Goal: Task Accomplishment & Management: Manage account settings

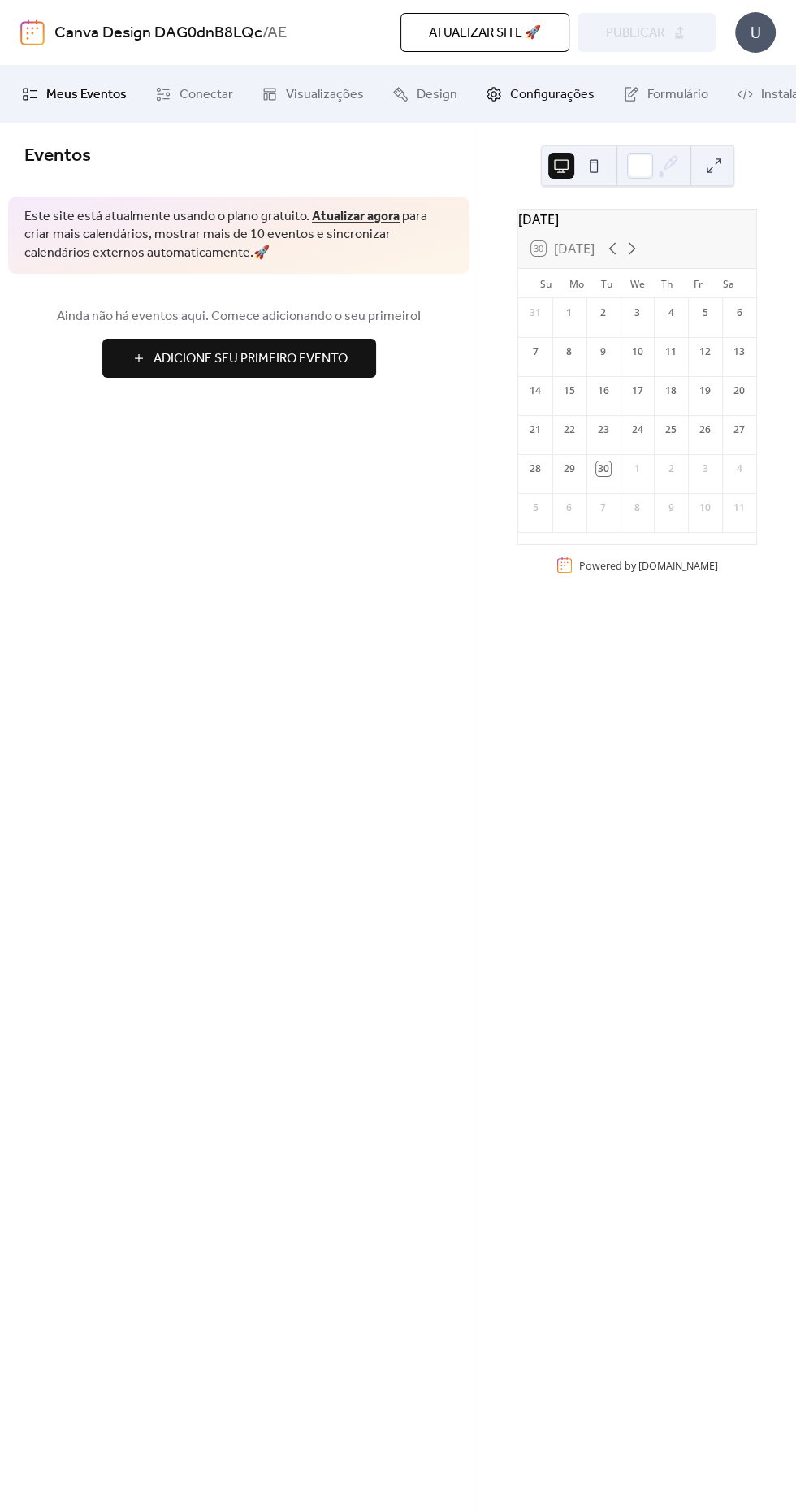
click at [576, 100] on span "Configurações" at bounding box center [551, 95] width 84 height 20
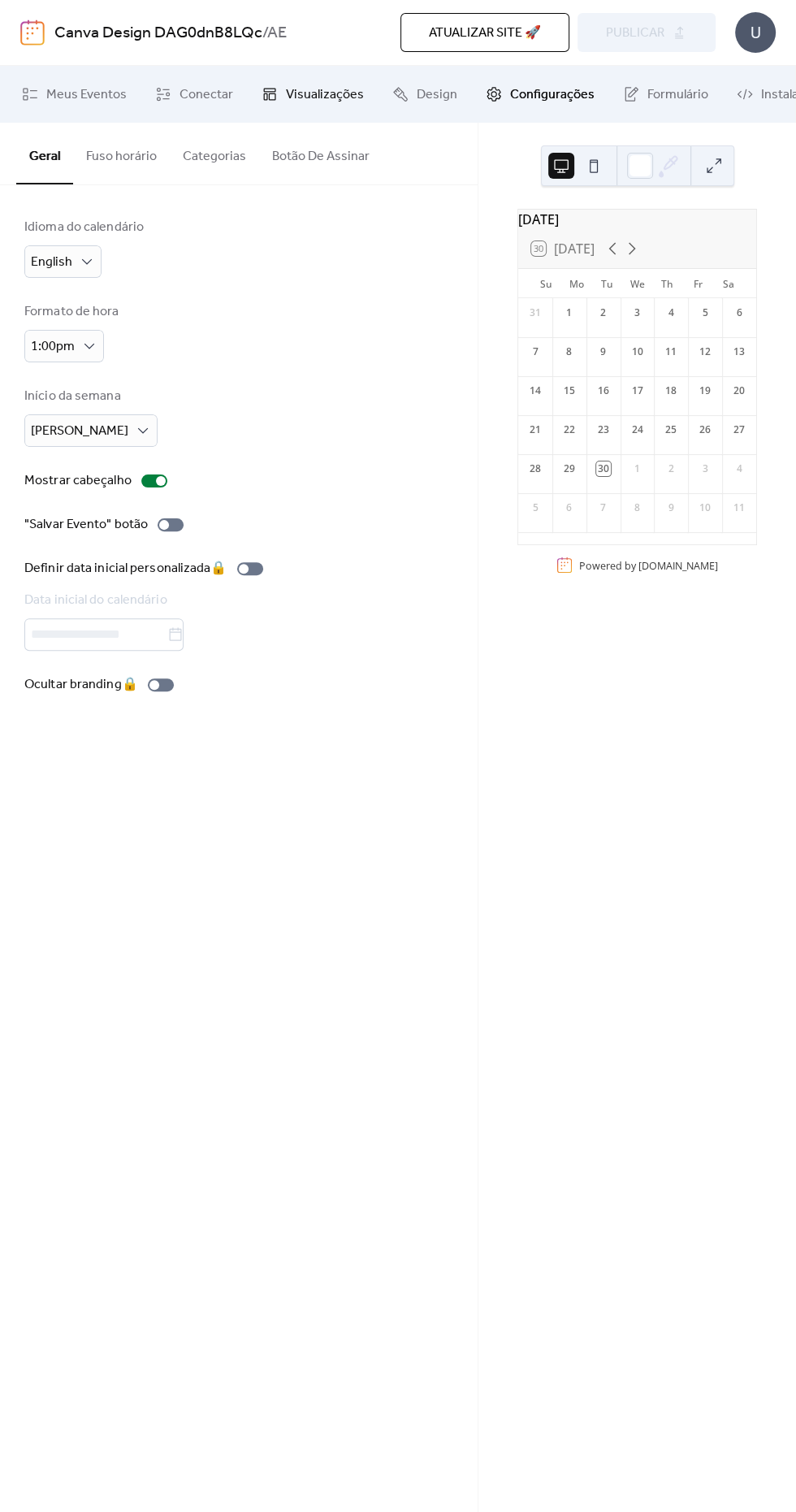
click at [345, 96] on span "Visualizações" at bounding box center [325, 95] width 78 height 20
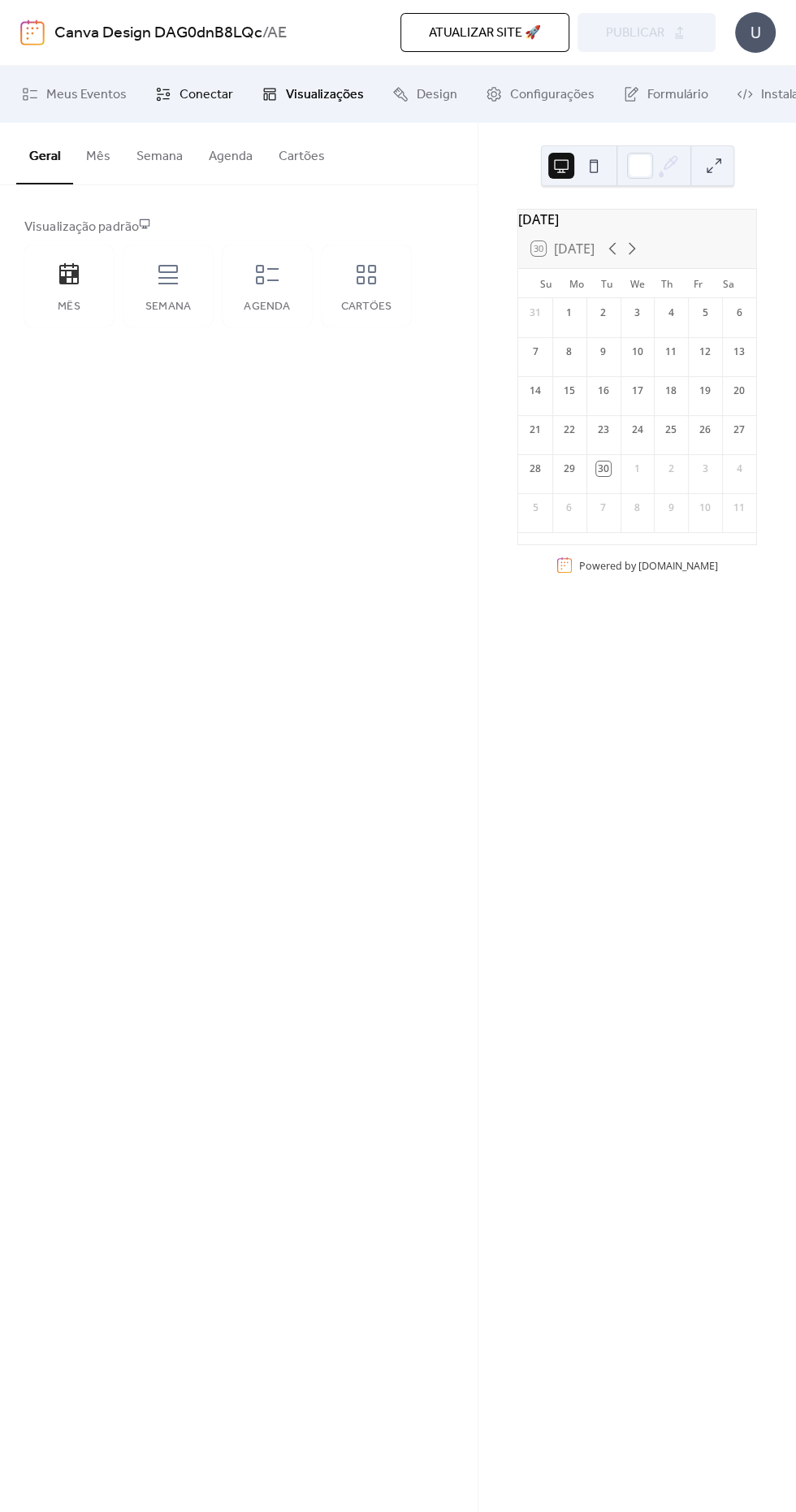
click at [222, 85] on span "Conectar" at bounding box center [206, 95] width 53 height 20
